Goal: Task Accomplishment & Management: Manage account settings

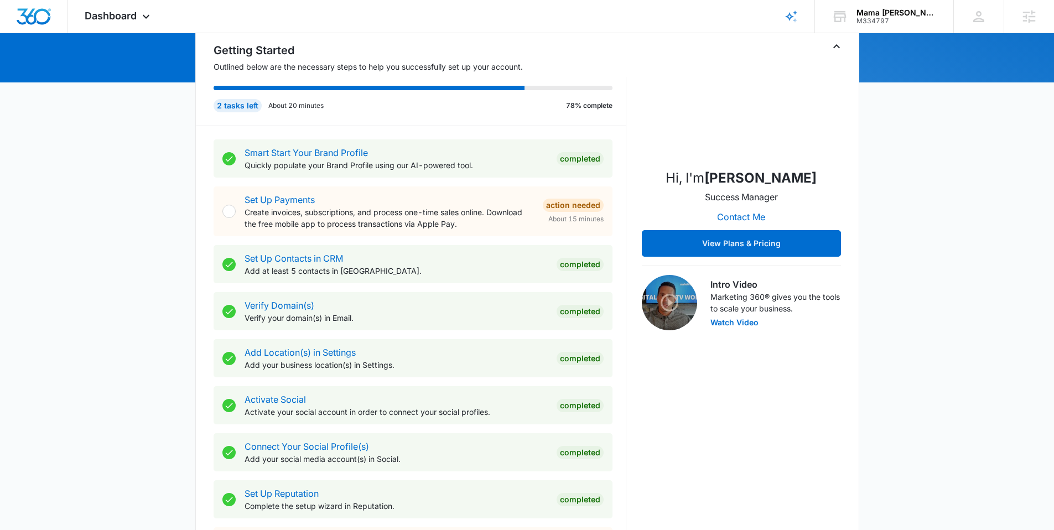
scroll to position [432, 0]
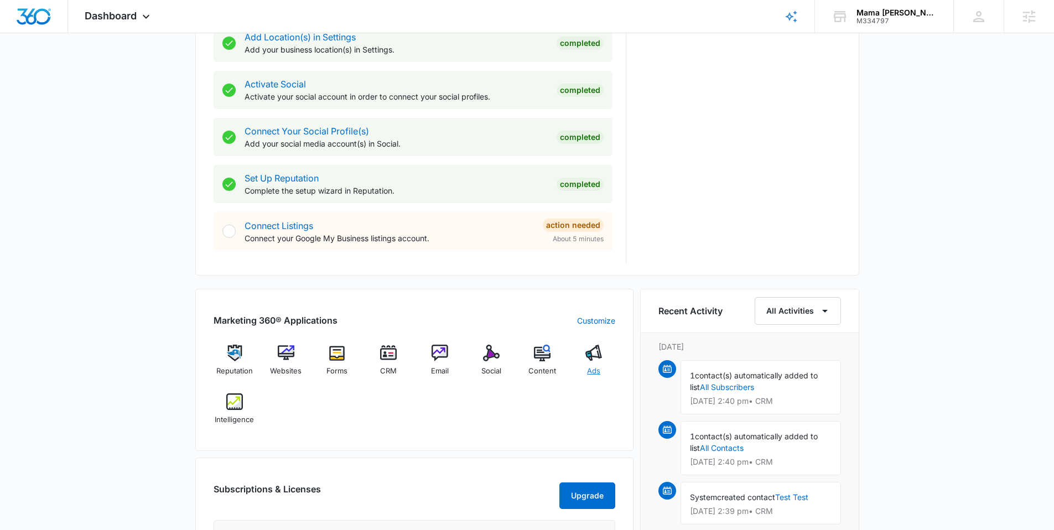
click at [600, 347] on img at bounding box center [593, 353] width 17 height 17
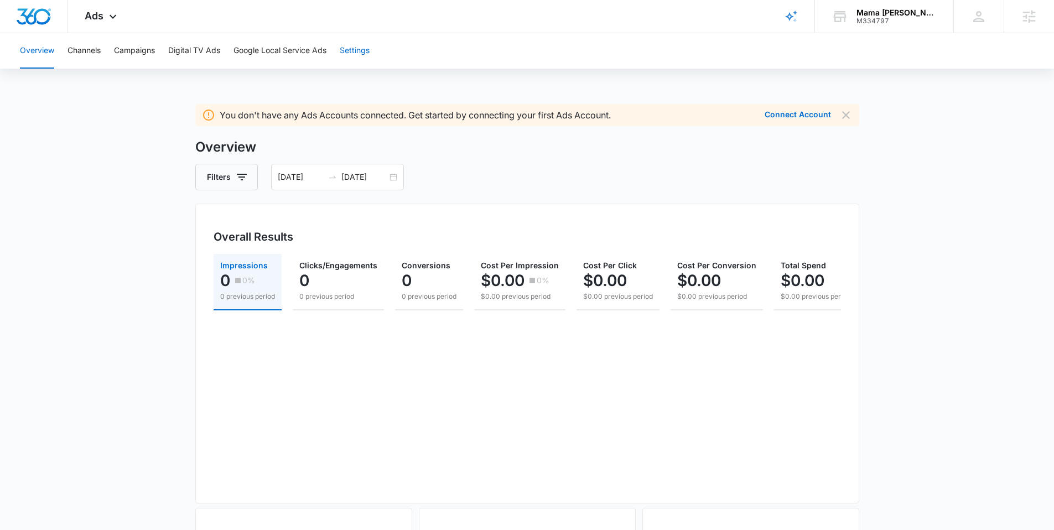
click at [352, 48] on button "Settings" at bounding box center [355, 50] width 30 height 35
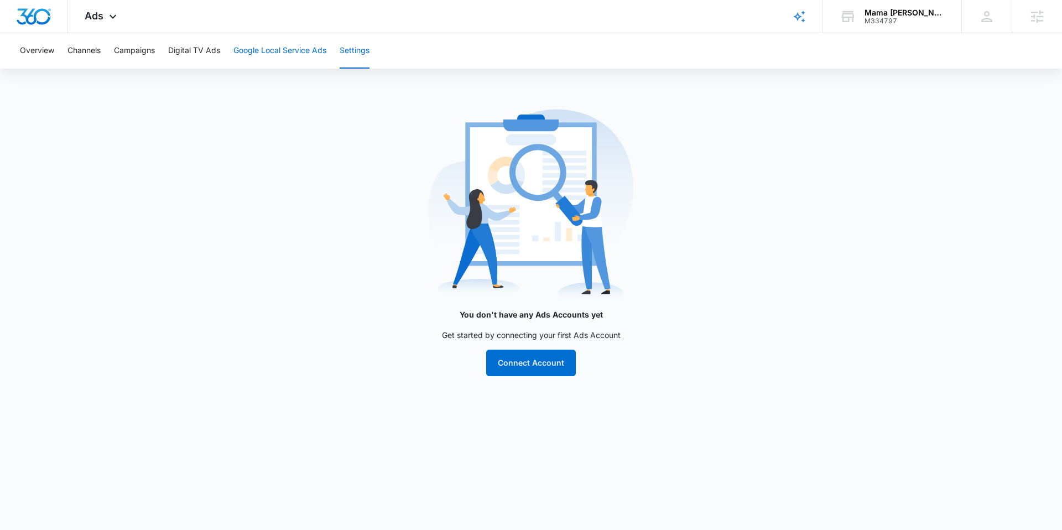
click at [315, 54] on button "Google Local Service Ads" at bounding box center [279, 50] width 93 height 35
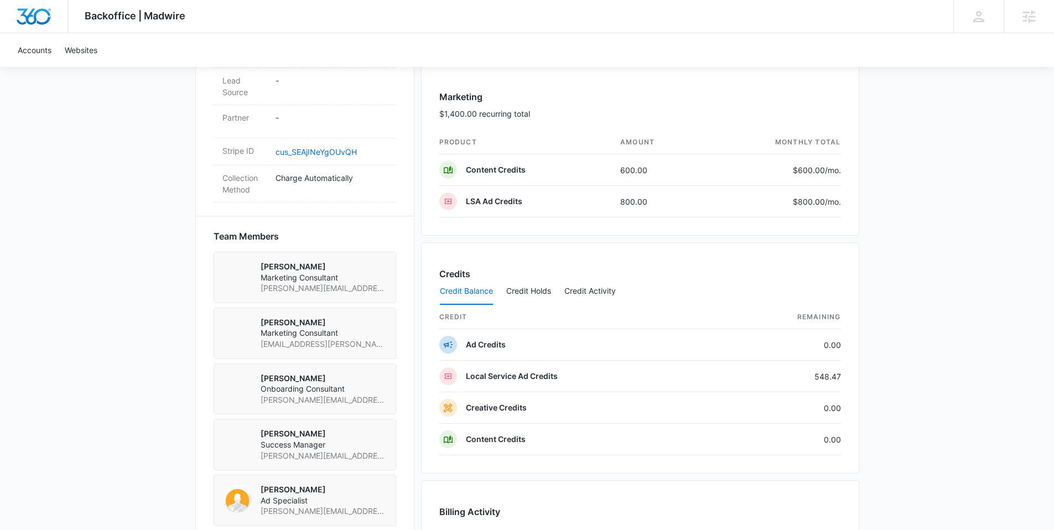
scroll to position [900, 0]
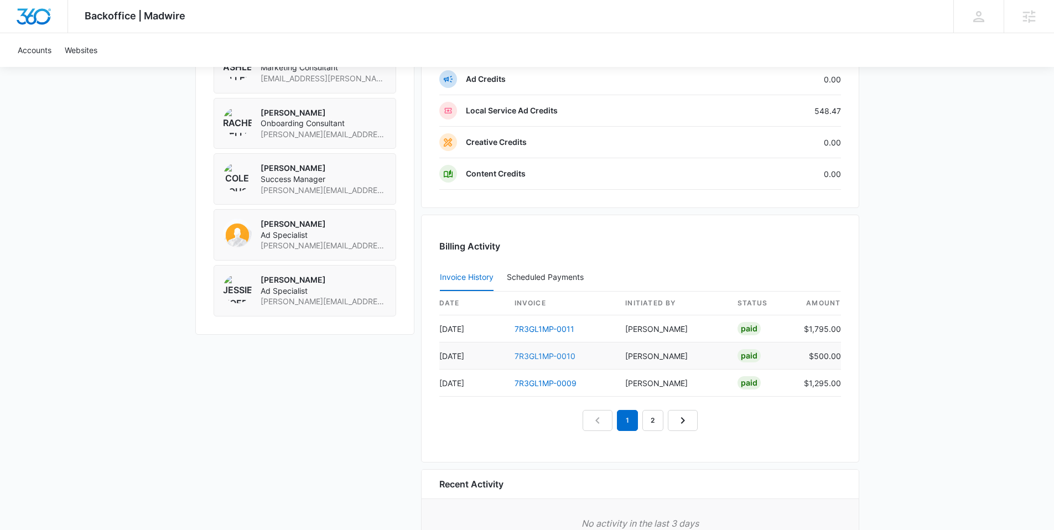
click at [540, 357] on link "7R3GL1MP-0010" at bounding box center [544, 355] width 61 height 9
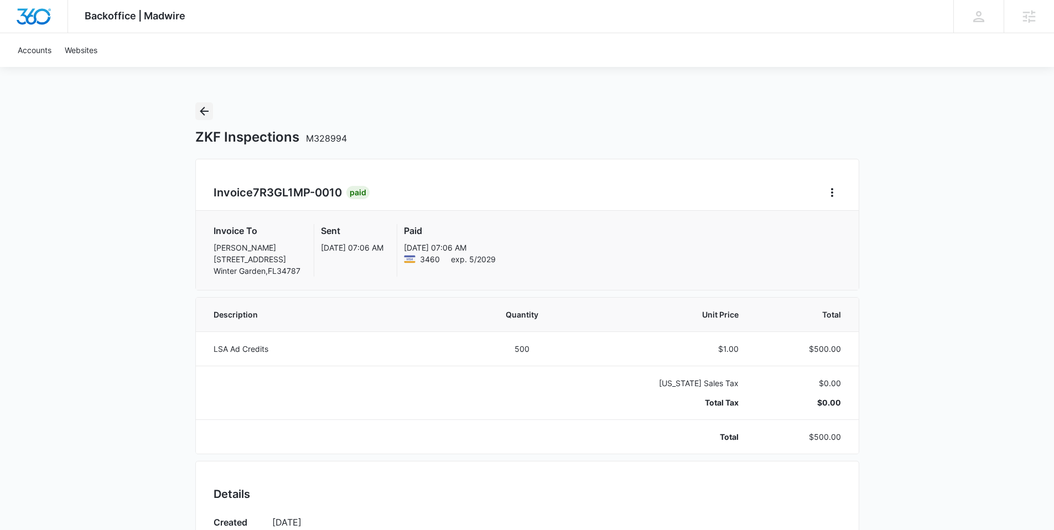
click at [208, 113] on icon "Back" at bounding box center [203, 111] width 13 height 13
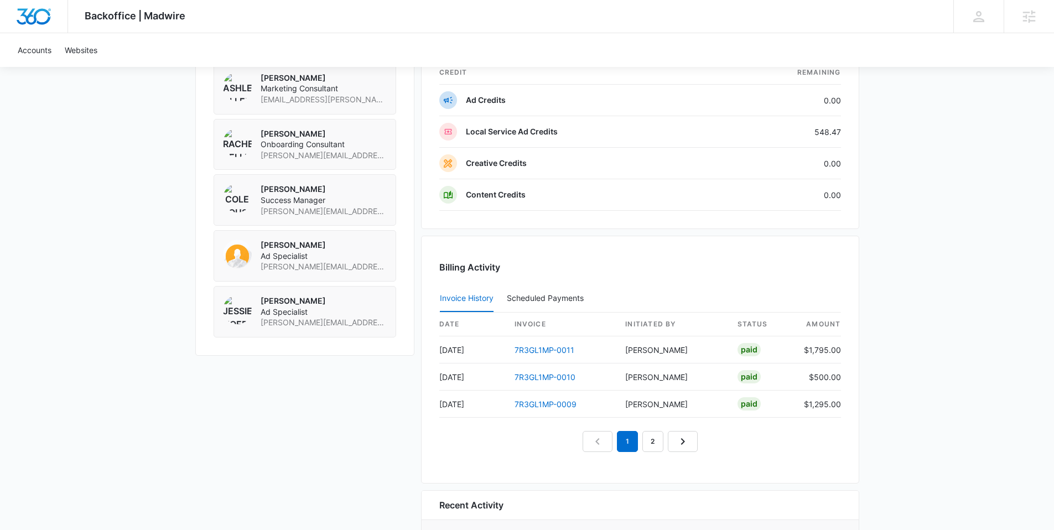
scroll to position [974, 0]
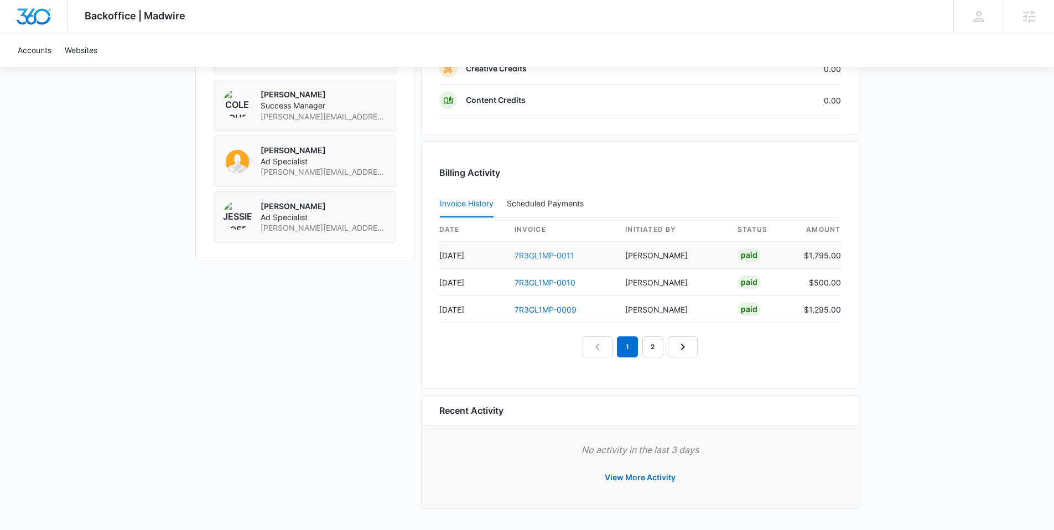
click at [554, 253] on link "7R3GL1MP-0011" at bounding box center [544, 255] width 60 height 9
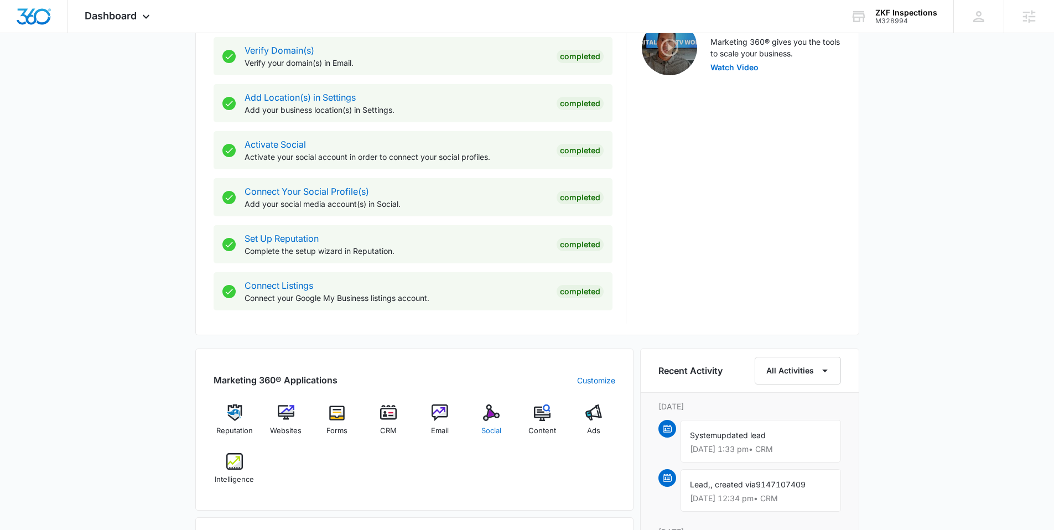
scroll to position [452, 0]
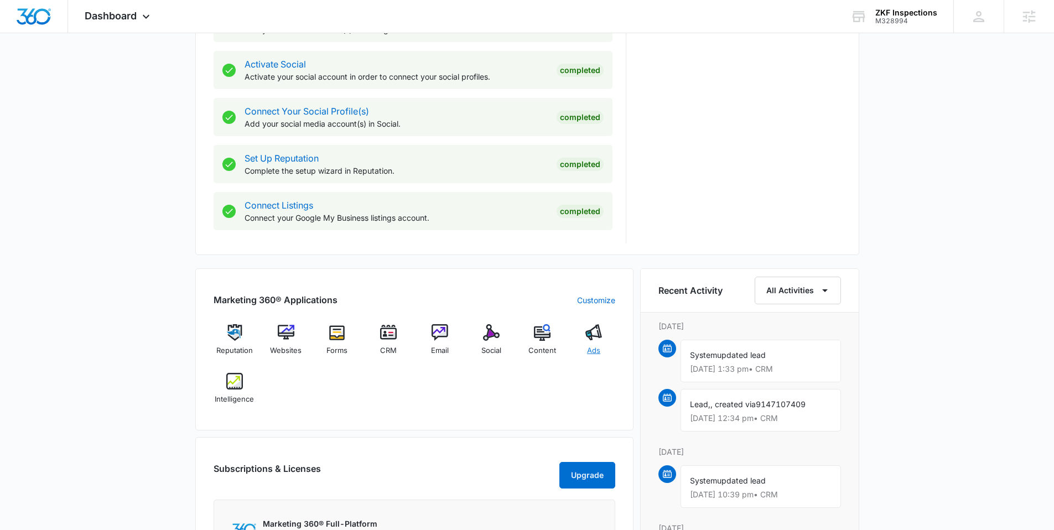
click at [594, 332] on img at bounding box center [593, 332] width 17 height 17
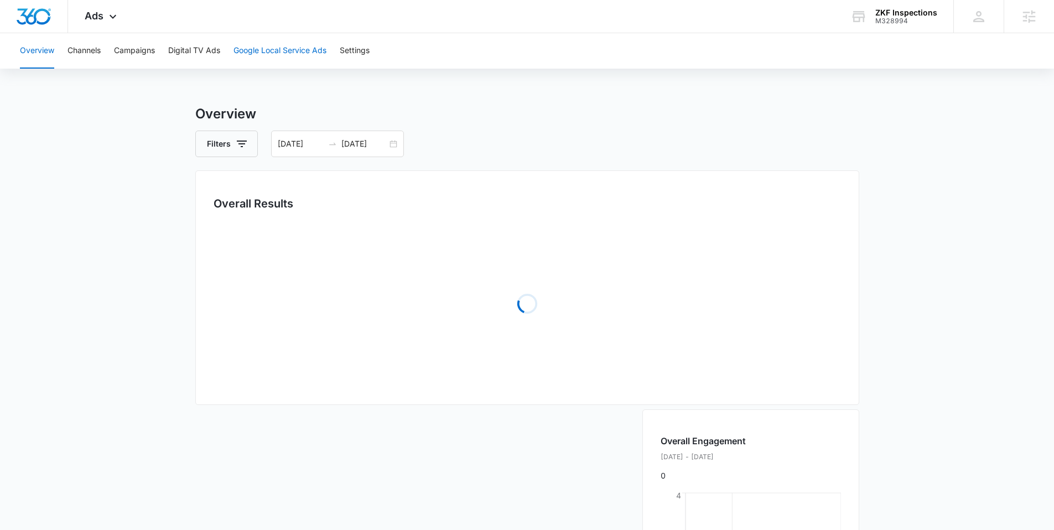
click at [281, 51] on button "Google Local Service Ads" at bounding box center [279, 50] width 93 height 35
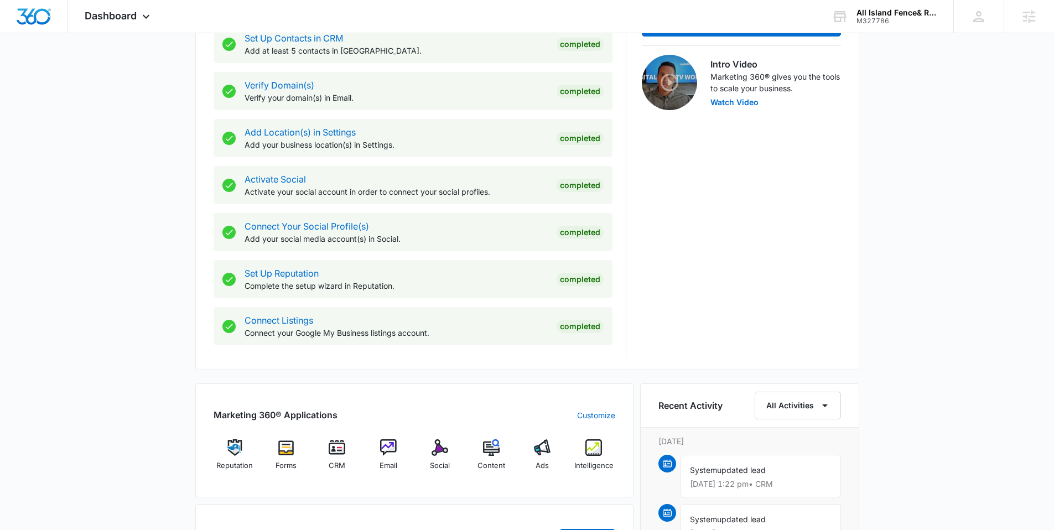
scroll to position [524, 0]
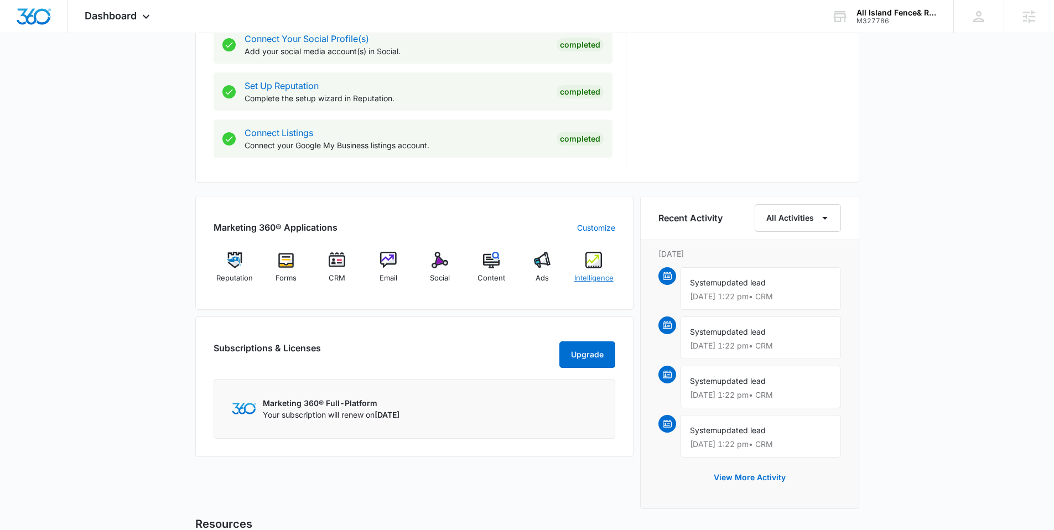
click at [592, 258] on img at bounding box center [593, 260] width 17 height 17
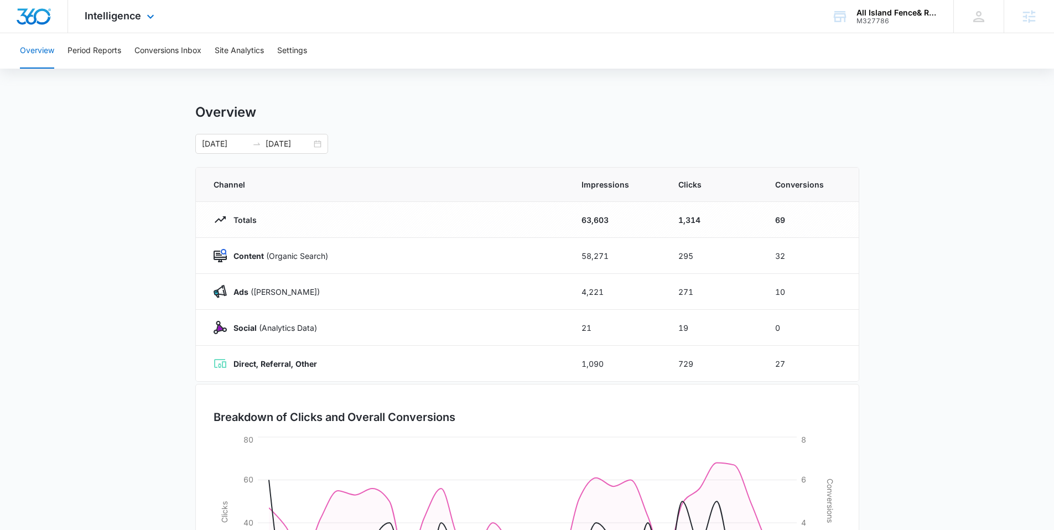
drag, startPoint x: 127, startPoint y: 12, endPoint x: 144, endPoint y: 135, distance: 124.5
click at [127, 12] on span "Intelligence" at bounding box center [113, 16] width 56 height 12
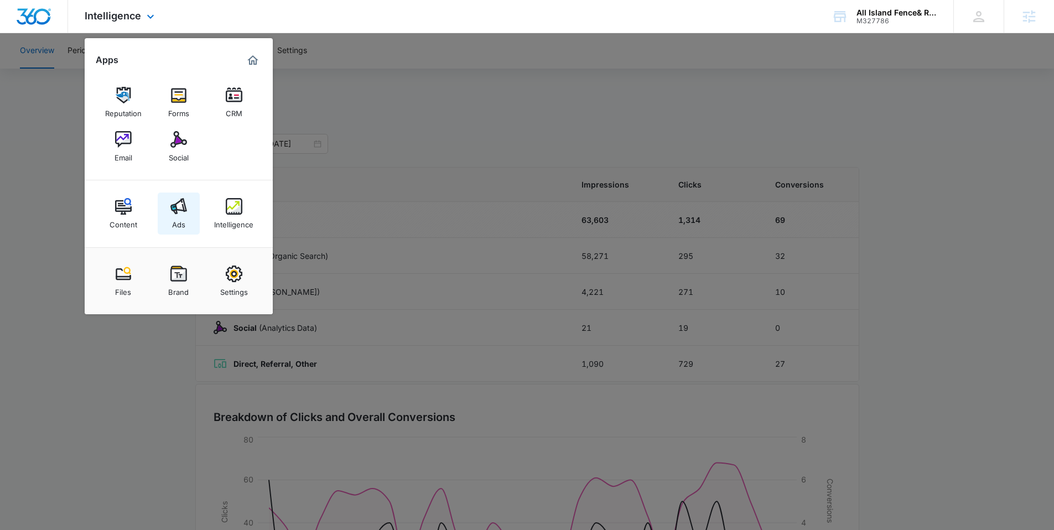
click at [183, 208] on img at bounding box center [178, 206] width 17 height 17
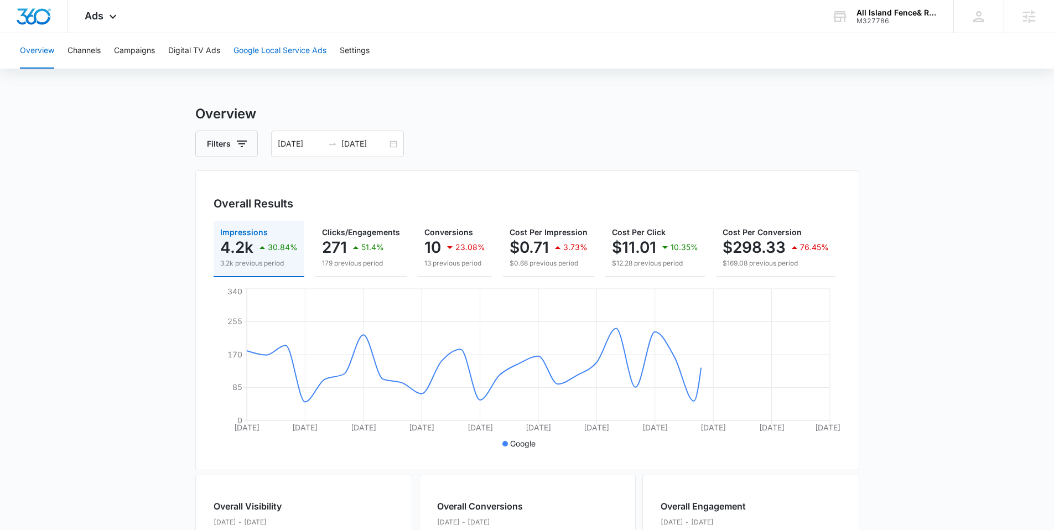
click at [308, 51] on button "Google Local Service Ads" at bounding box center [279, 50] width 93 height 35
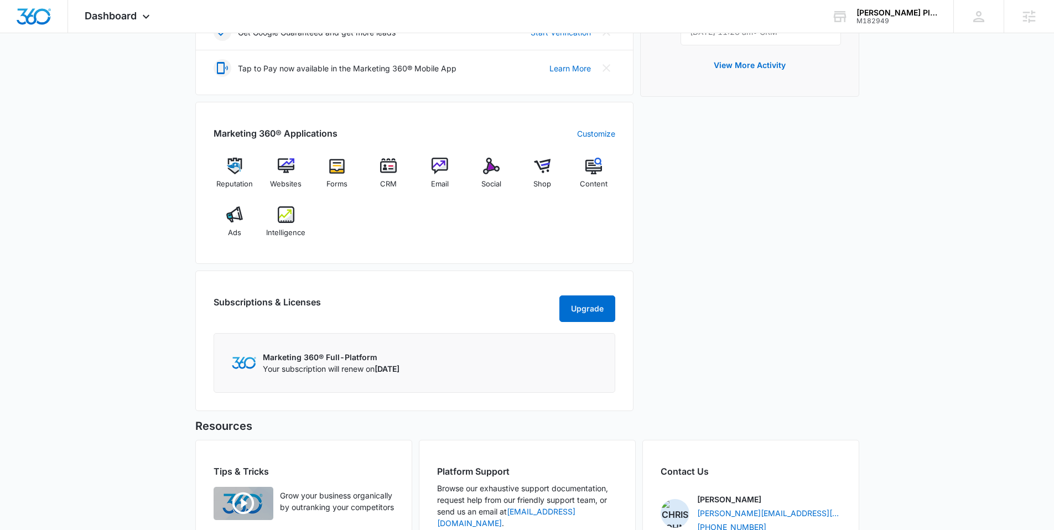
scroll to position [452, 0]
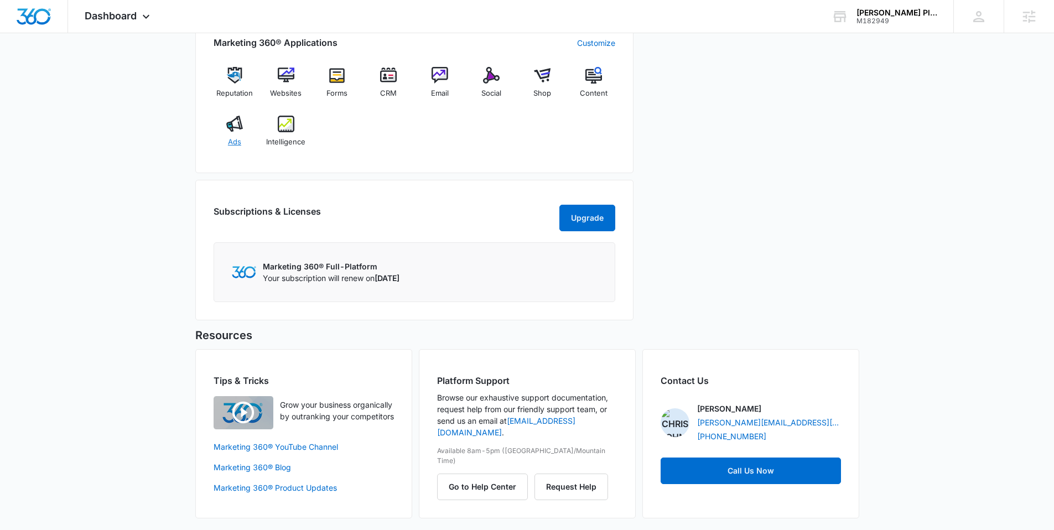
click at [239, 124] on img at bounding box center [234, 124] width 17 height 17
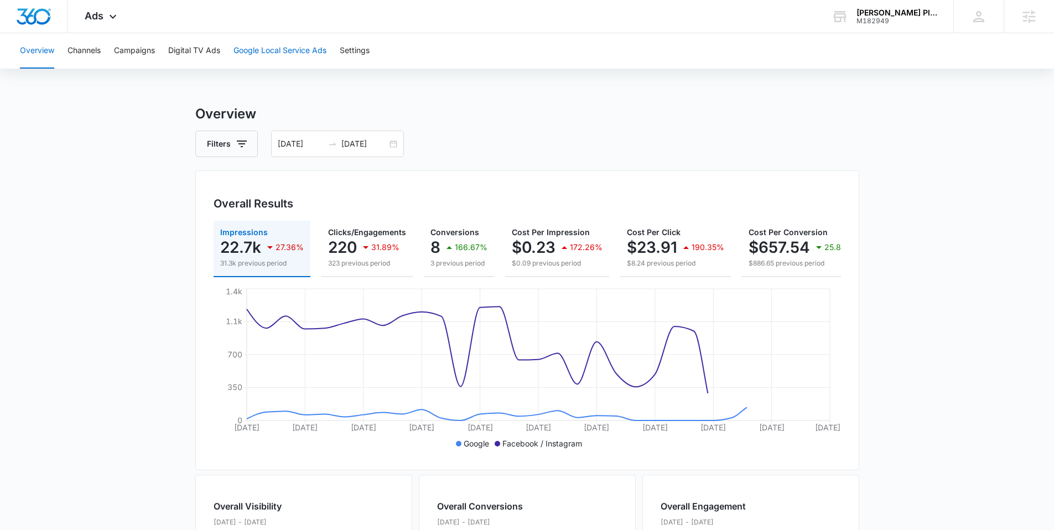
click at [277, 58] on button "Google Local Service Ads" at bounding box center [279, 50] width 93 height 35
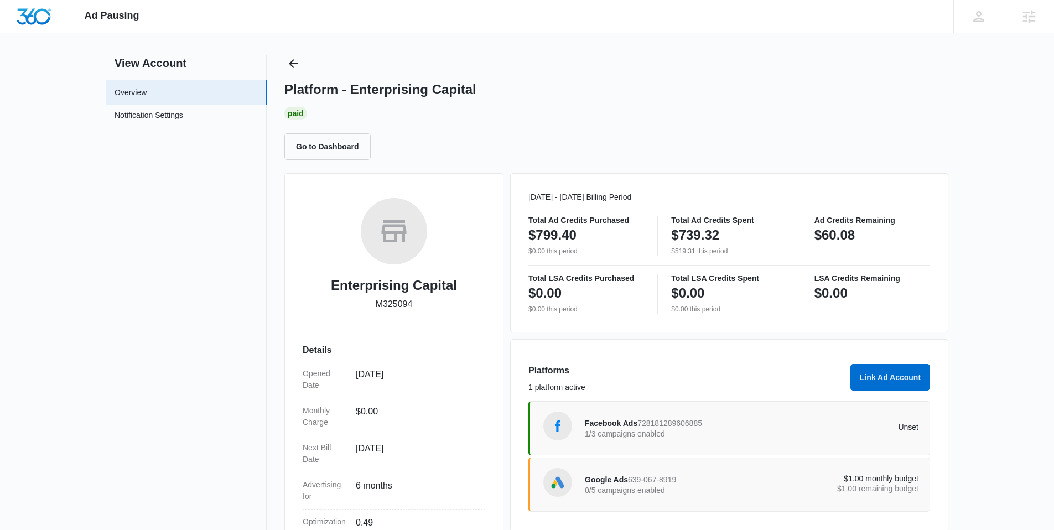
scroll to position [32, 0]
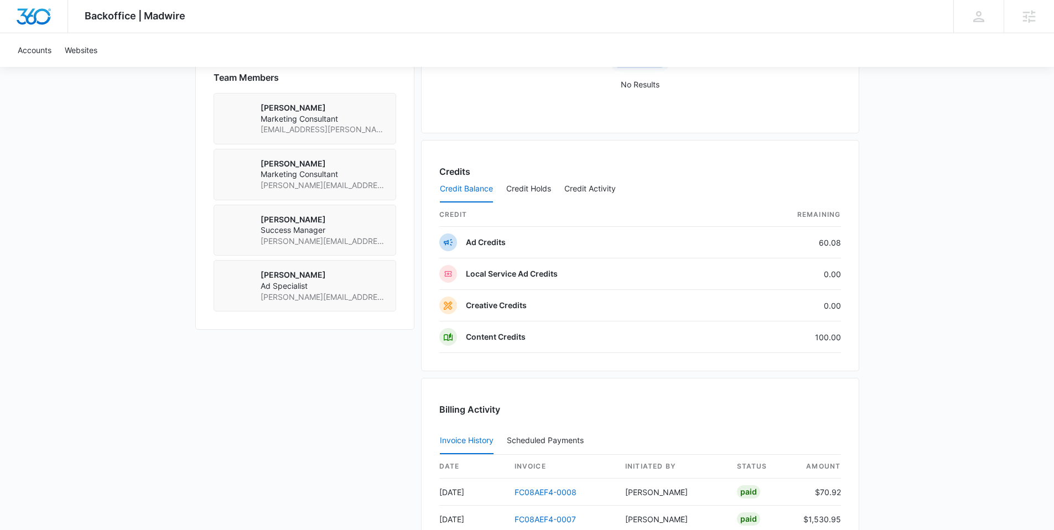
scroll to position [350, 0]
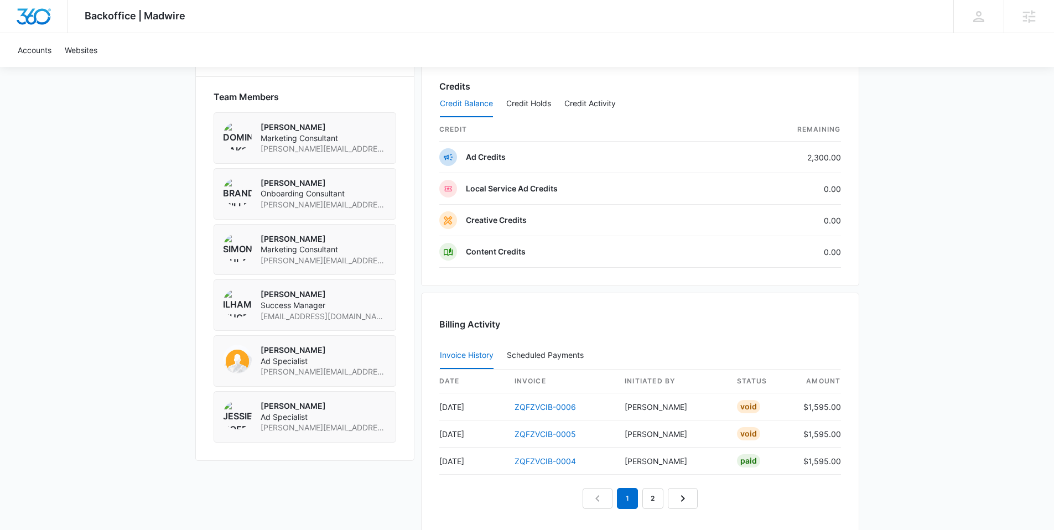
scroll to position [872, 0]
